Goal: Transaction & Acquisition: Purchase product/service

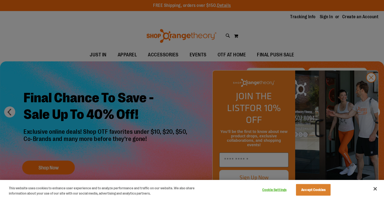
click at [371, 91] on div at bounding box center [192, 99] width 384 height 199
click at [375, 190] on button "Close" at bounding box center [375, 189] width 12 height 12
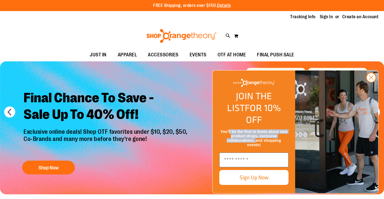
drag, startPoint x: 229, startPoint y: 130, endPoint x: 256, endPoint y: 142, distance: 29.6
click at [256, 142] on span "You’ll be the first to know about new product drops, exclusive collaborations, …" at bounding box center [253, 138] width 67 height 18
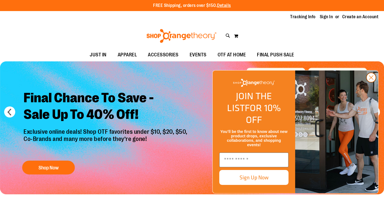
click at [372, 82] on circle "Close dialog" at bounding box center [370, 77] width 9 height 9
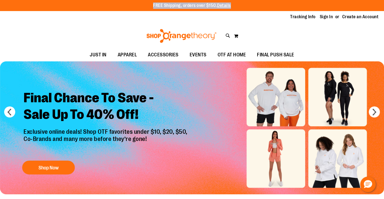
drag, startPoint x: 151, startPoint y: 5, endPoint x: 235, endPoint y: 8, distance: 84.4
click at [235, 8] on div "FREE Shipping, orders over $150. Details To order the Spring Dri Tri event bund…" at bounding box center [192, 5] width 332 height 6
drag, startPoint x: 151, startPoint y: 6, endPoint x: 227, endPoint y: 7, distance: 76.3
click at [224, 7] on div "FREE Shipping, orders over $150. Details To order the Spring Dri Tri event bund…" at bounding box center [192, 5] width 332 height 6
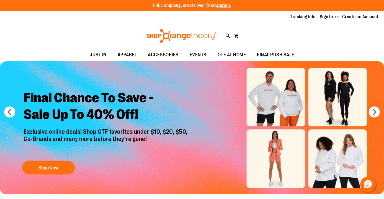
click at [239, 7] on div "FREE Shipping, orders over $150. Details To order the Spring Dri Tri event bund…" at bounding box center [192, 5] width 332 height 6
click at [40, 171] on button "Shop Now" at bounding box center [48, 168] width 53 height 14
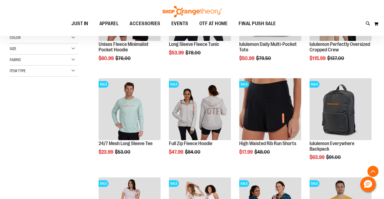
scroll to position [134, 0]
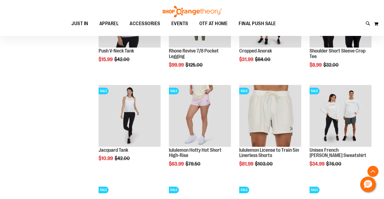
scroll to position [425, 0]
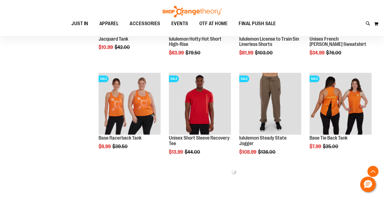
scroll to position [536, 0]
